Goal: Check status: Check status

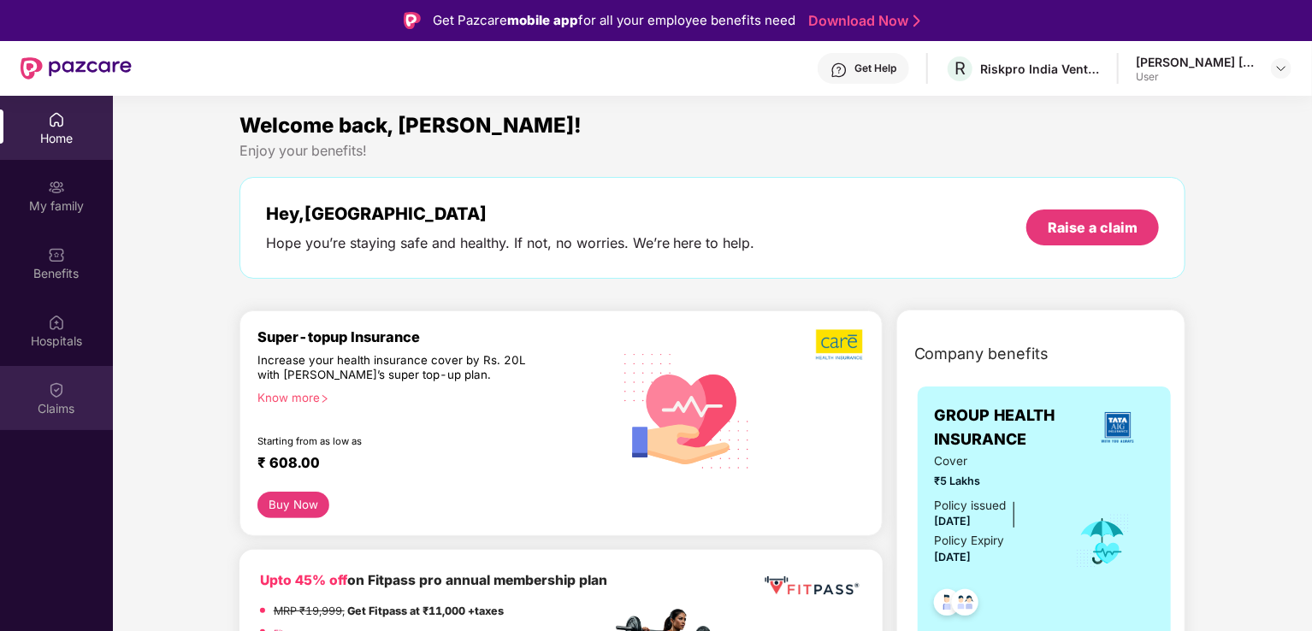
click at [50, 400] on div "Claims" at bounding box center [56, 408] width 113 height 17
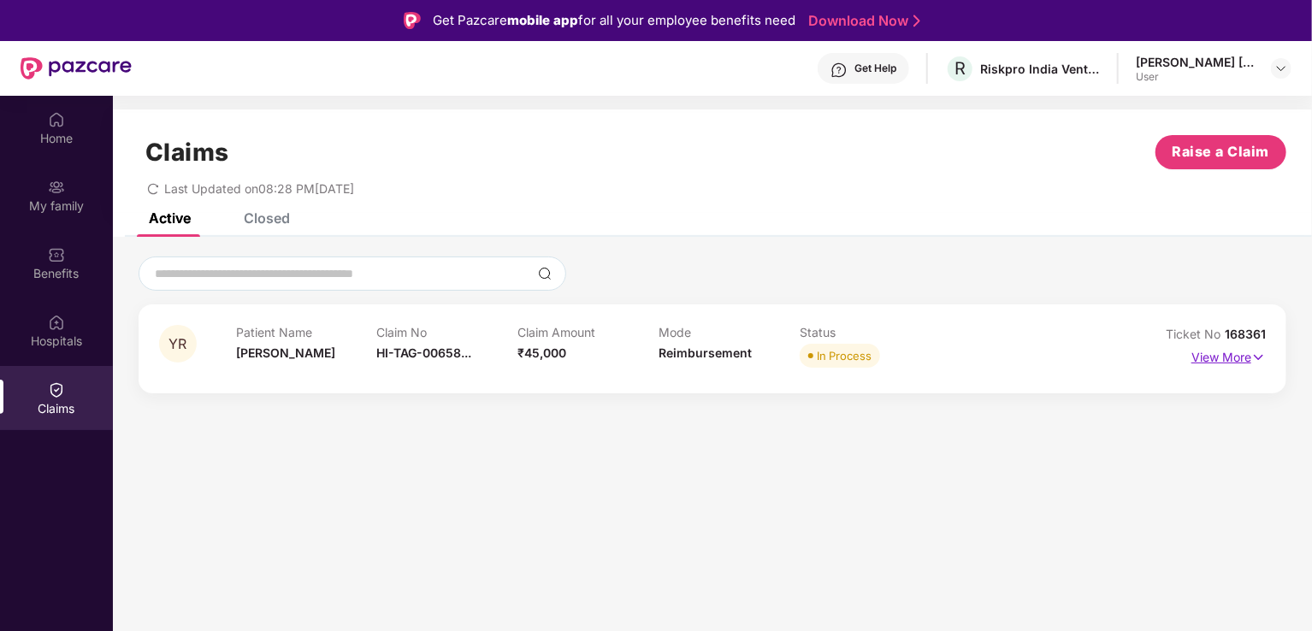
click at [1253, 351] on img at bounding box center [1258, 357] width 15 height 19
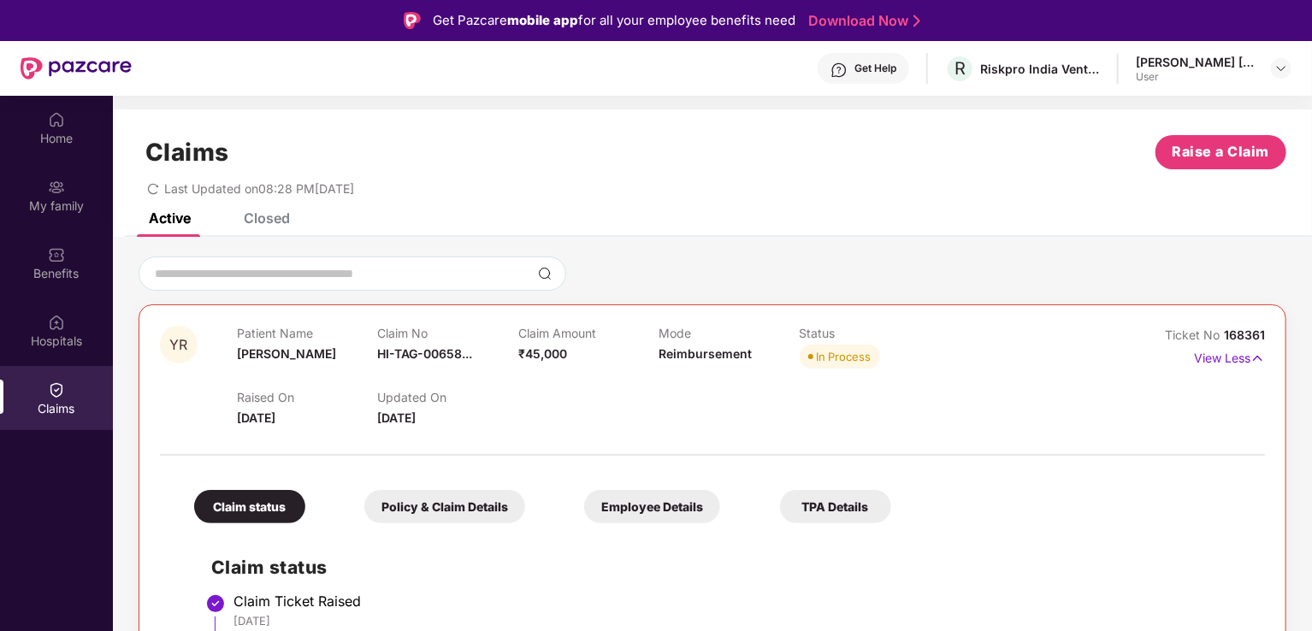
drag, startPoint x: 1308, startPoint y: 330, endPoint x: 1312, endPoint y: 428, distance: 98.4
click at [1311, 428] on html "Get Pazcare mobile app for all your employee benefits need Download Now Get Hel…" at bounding box center [656, 315] width 1312 height 631
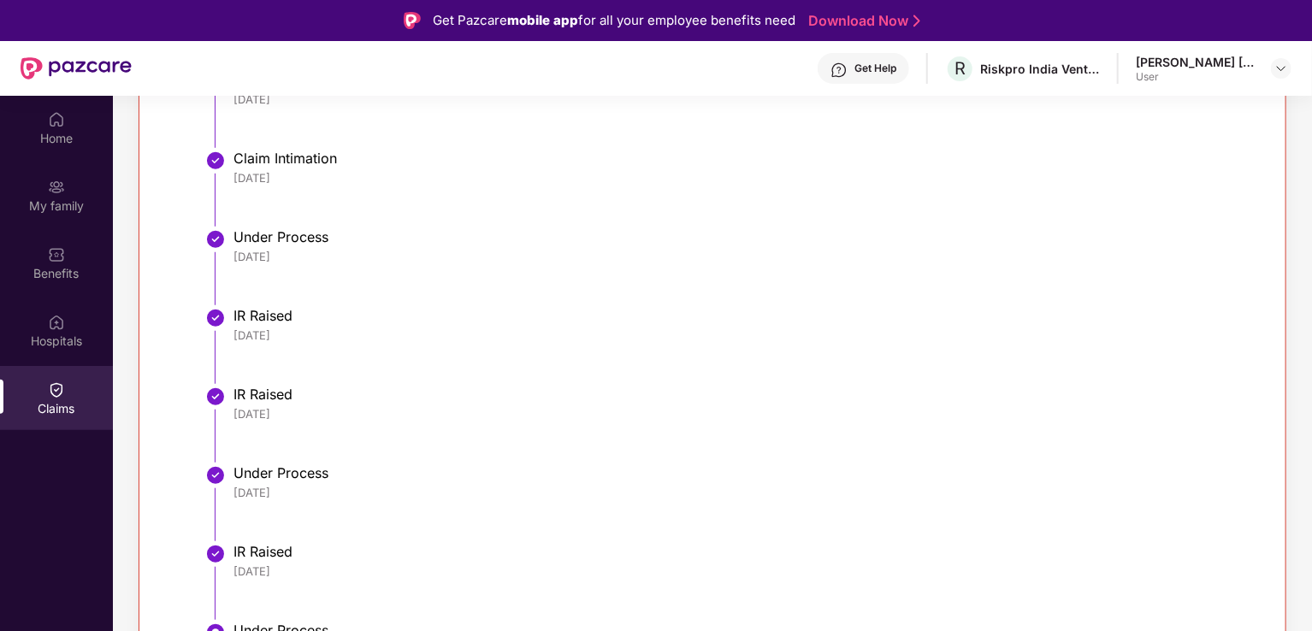
scroll to position [603, 0]
click at [1180, 589] on li "IR Raised [DATE]" at bounding box center [729, 585] width 1036 height 79
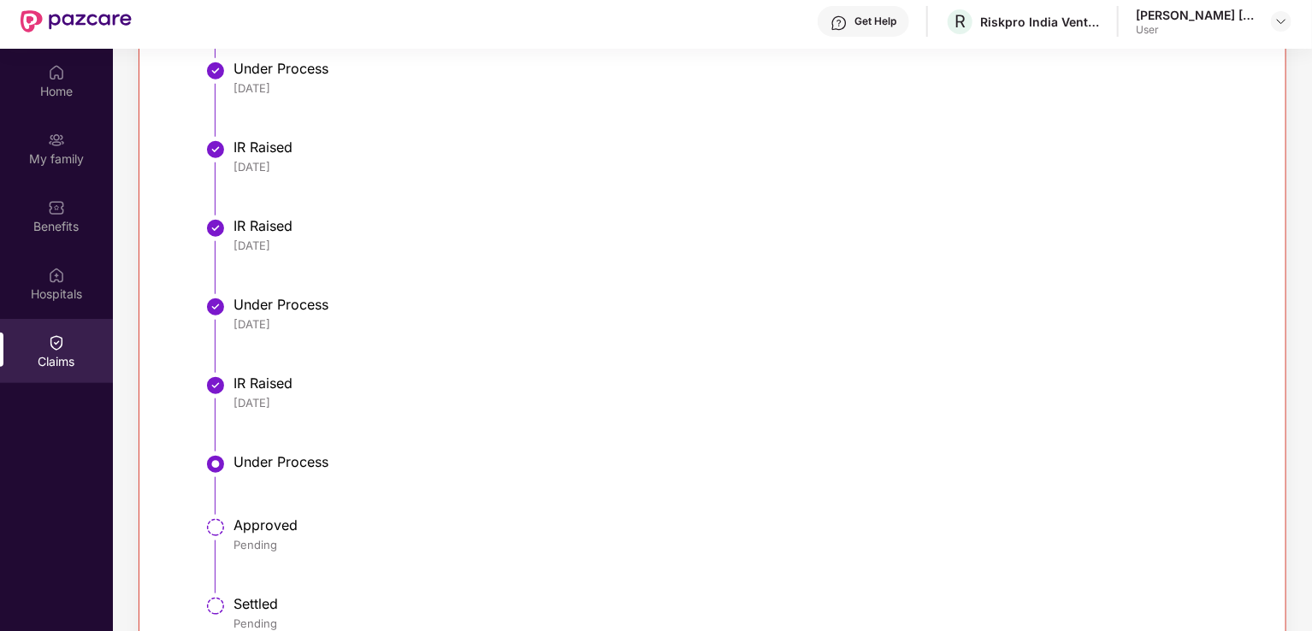
scroll to position [96, 0]
